Goal: Information Seeking & Learning: Check status

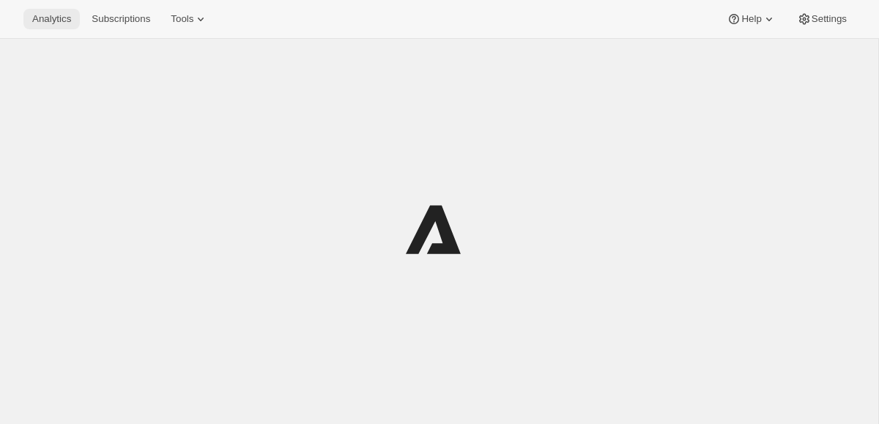
click at [71, 19] on span "Analytics" at bounding box center [51, 19] width 39 height 12
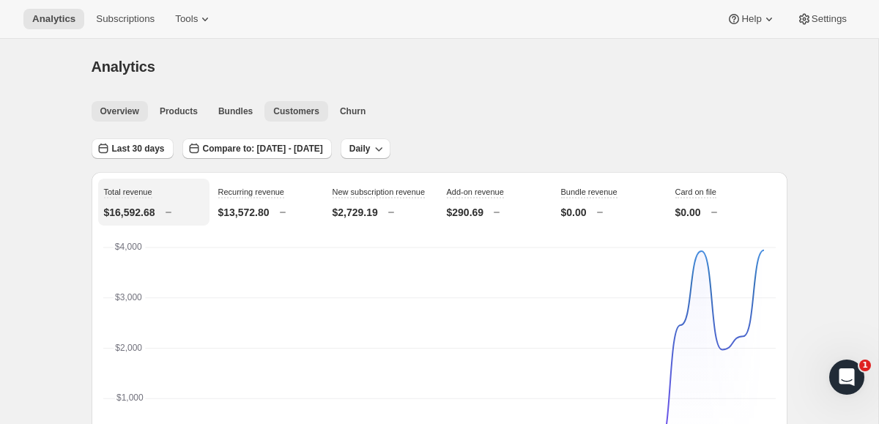
click at [309, 107] on span "Customers" at bounding box center [296, 112] width 46 height 12
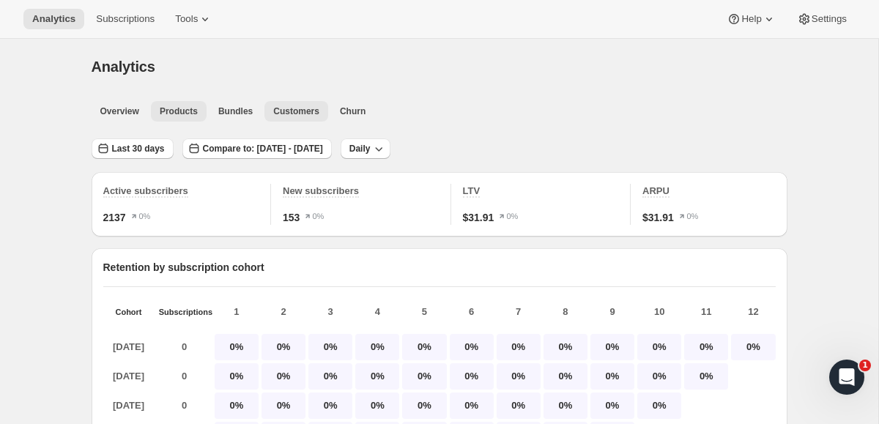
click at [179, 111] on span "Products" at bounding box center [179, 112] width 38 height 12
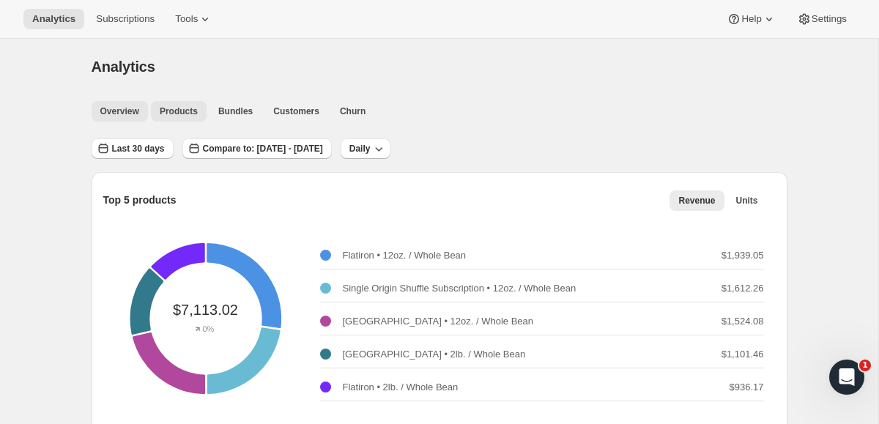
click at [121, 110] on span "Overview" at bounding box center [119, 112] width 39 height 12
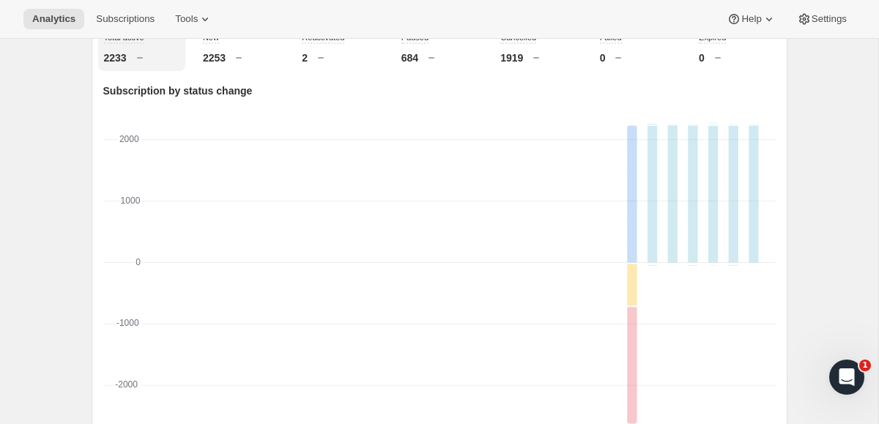
scroll to position [399, 0]
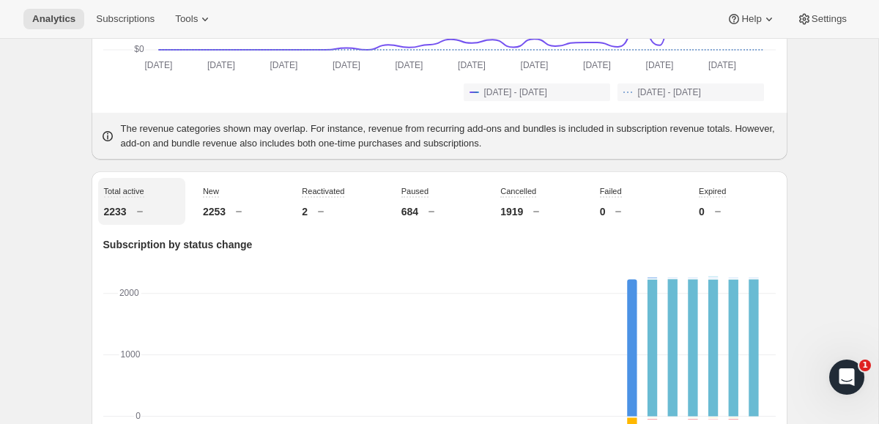
click at [140, 219] on icon at bounding box center [140, 211] width 15 height 15
